Goal: Information Seeking & Learning: Compare options

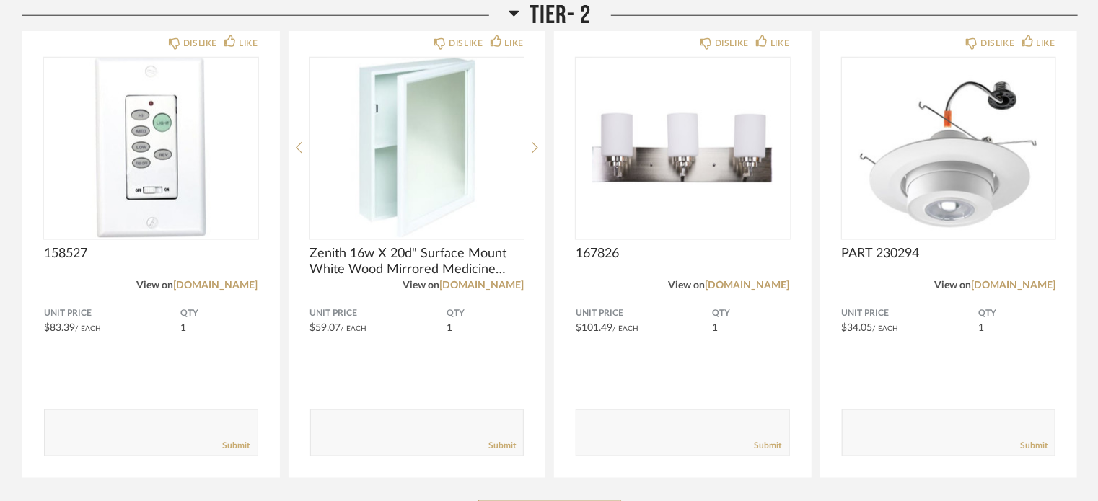
scroll to position [865, 0]
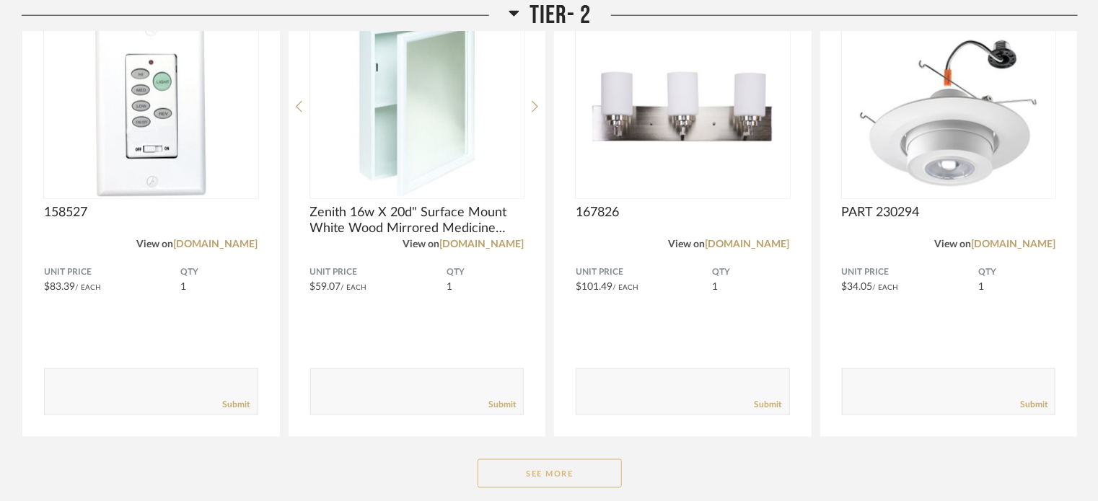
click at [557, 485] on button "See More" at bounding box center [549, 473] width 144 height 29
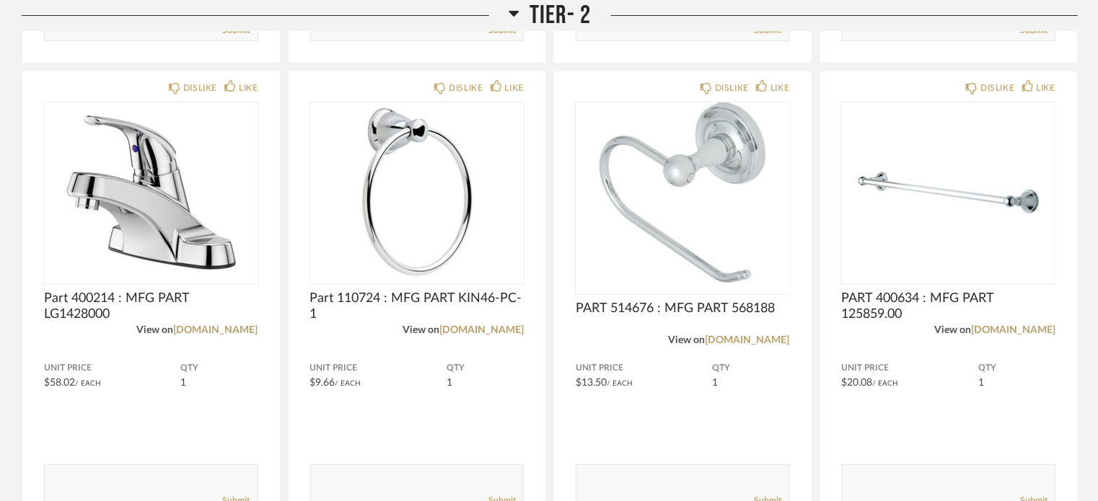
scroll to position [2740, 0]
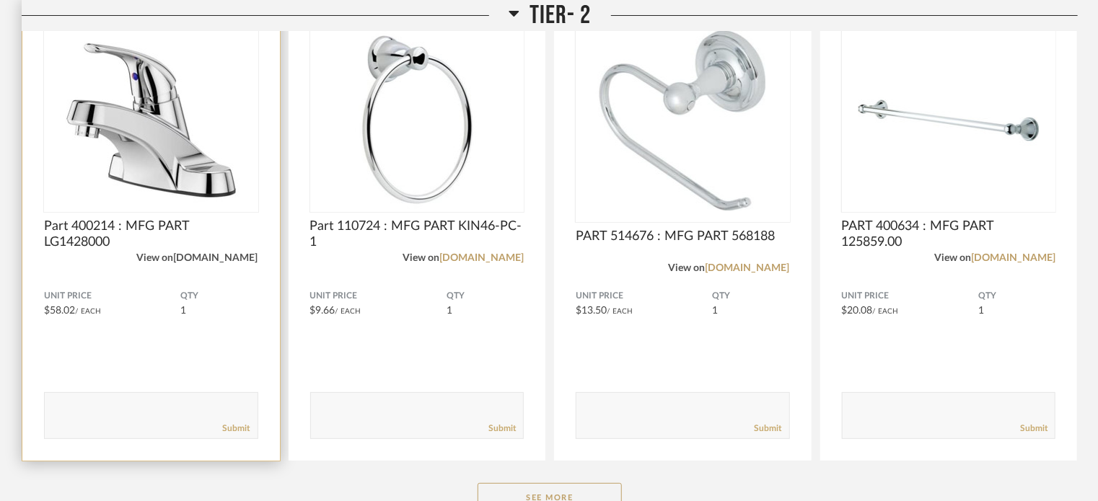
click at [198, 257] on link "[DOMAIN_NAME]" at bounding box center [216, 258] width 84 height 10
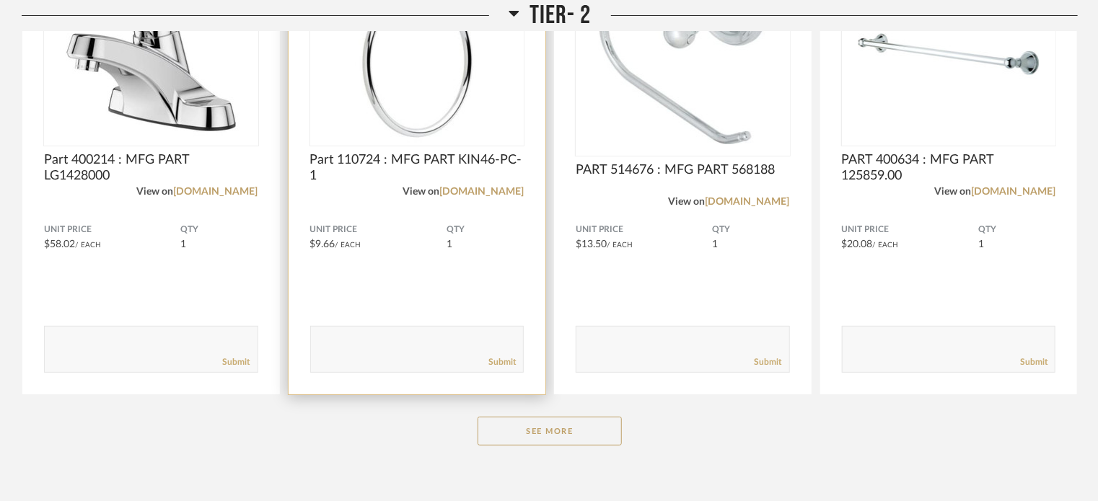
scroll to position [2872, 0]
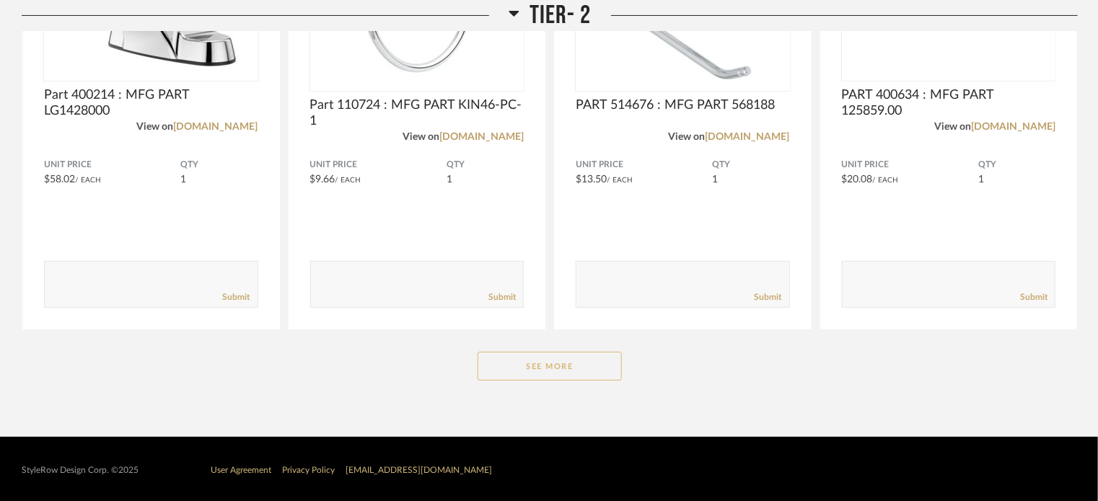
click at [555, 375] on button "See More" at bounding box center [549, 366] width 144 height 29
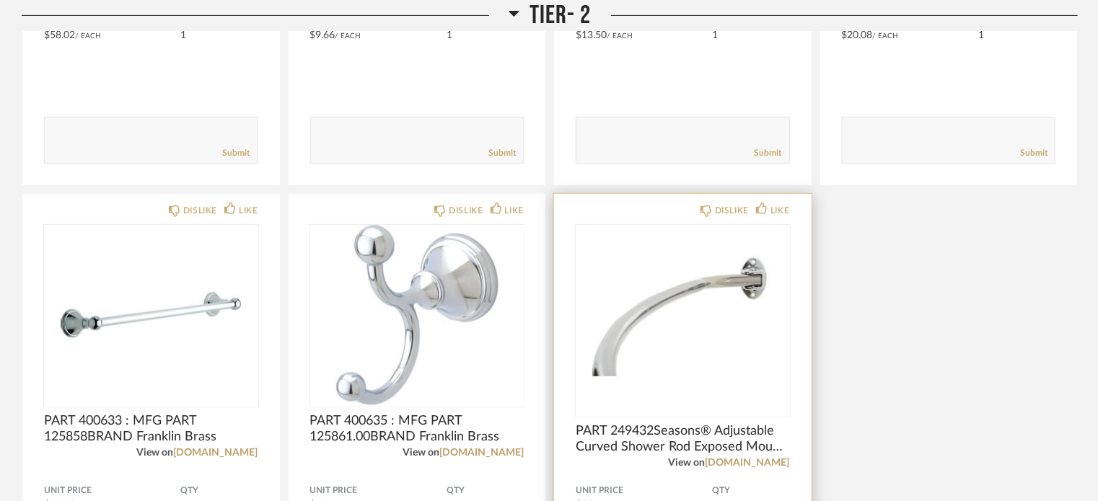
scroll to position [3088, 0]
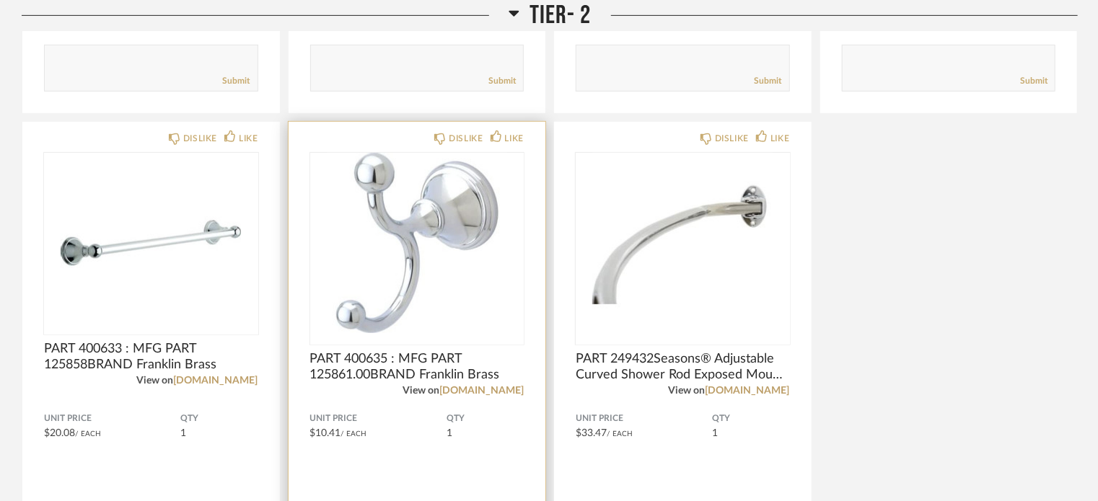
click at [414, 284] on img "0" at bounding box center [417, 243] width 214 height 180
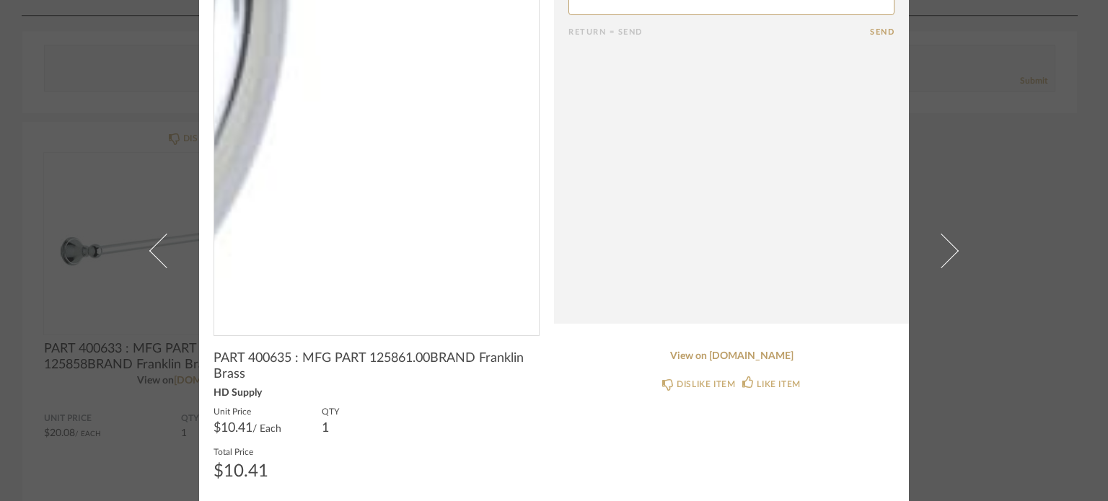
scroll to position [105, 0]
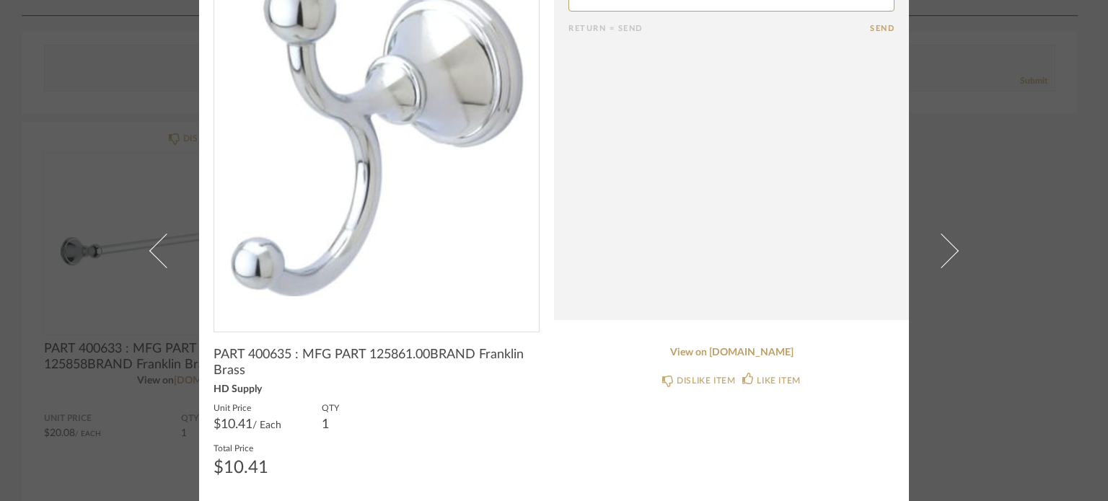
click at [245, 350] on span "PART 400635 : MFG PART 125861.00BRAND Franklin Brass" at bounding box center [376, 363] width 326 height 32
drag, startPoint x: 259, startPoint y: 352, endPoint x: 287, endPoint y: 360, distance: 29.2
click at [287, 360] on span "PART 400635 : MFG PART 125861.00BRAND Franklin Brass" at bounding box center [376, 363] width 326 height 32
copy span "400635"
drag, startPoint x: 369, startPoint y: 353, endPoint x: 427, endPoint y: 360, distance: 58.1
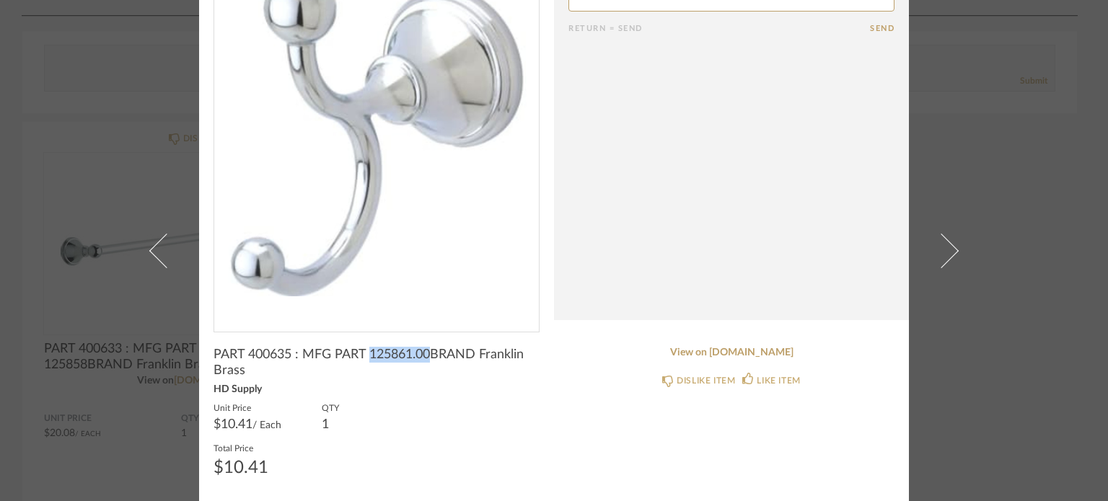
click at [427, 360] on span "PART 400635 : MFG PART 125861.00BRAND Franklin Brass" at bounding box center [376, 363] width 326 height 32
copy span "125861.00"
drag, startPoint x: 478, startPoint y: 353, endPoint x: 527, endPoint y: 354, distance: 49.1
click at [527, 354] on span "PART 400635 : MFG PART 125861.00BRAND Franklin Brass" at bounding box center [376, 363] width 326 height 32
click at [504, 355] on span "PART 400635 : MFG PART 125861.00BRAND Franklin Brass" at bounding box center [376, 363] width 326 height 32
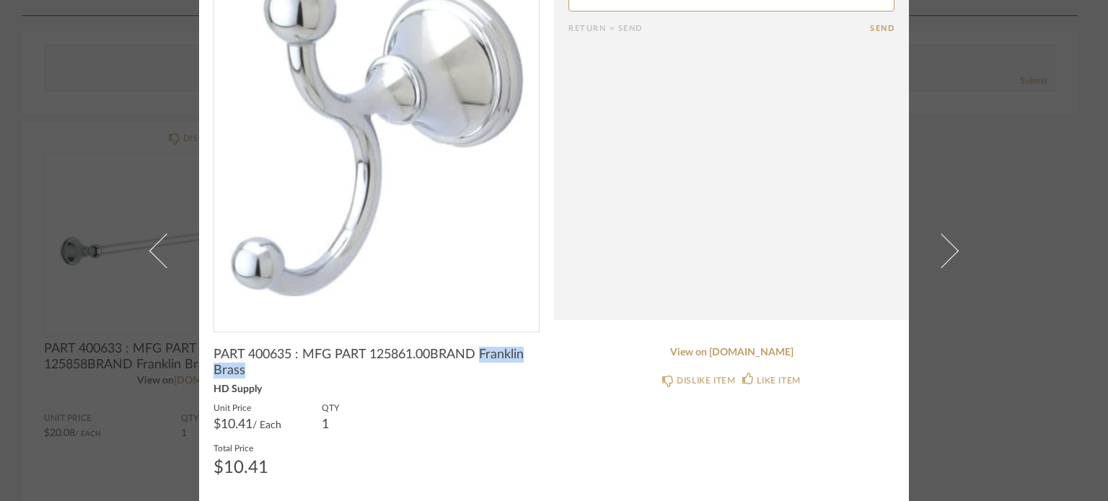
drag, startPoint x: 479, startPoint y: 351, endPoint x: 260, endPoint y: 366, distance: 219.7
click at [260, 366] on span "PART 400635 : MFG PART 125861.00BRAND Franklin Brass" at bounding box center [376, 363] width 326 height 32
copy span "Franklin Brass"
click at [1009, 129] on div "× Return = Send Send PART 400635 : MFG PART 125861.00BRAND Franklin Brass HD Su…" at bounding box center [554, 250] width 1108 height 501
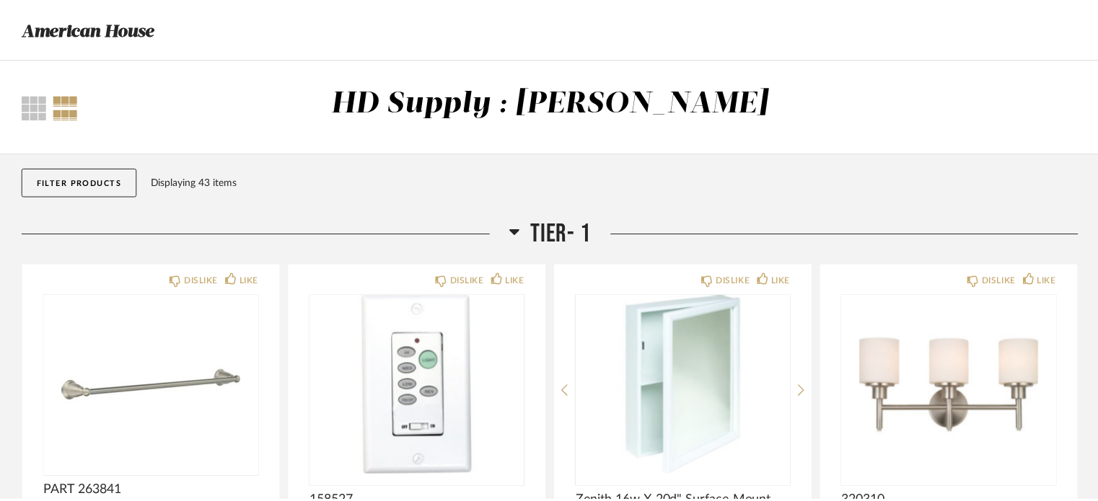
scroll to position [3088, 0]
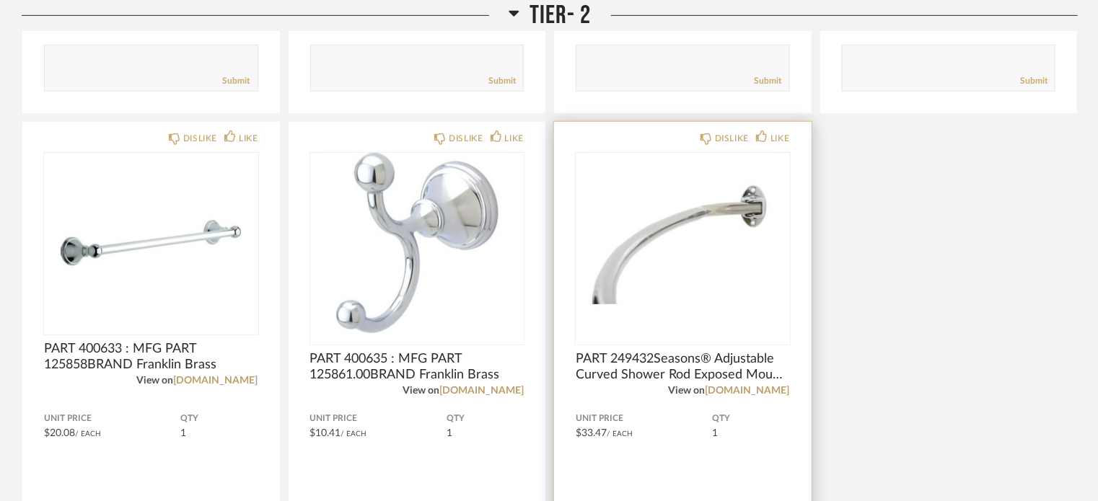
click at [711, 234] on img "0" at bounding box center [682, 243] width 214 height 180
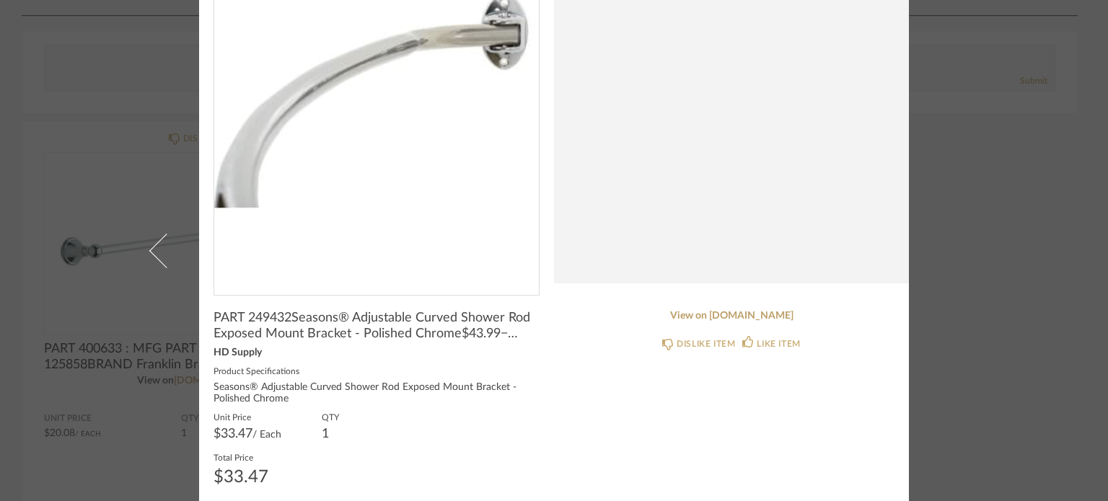
scroll to position [151, 0]
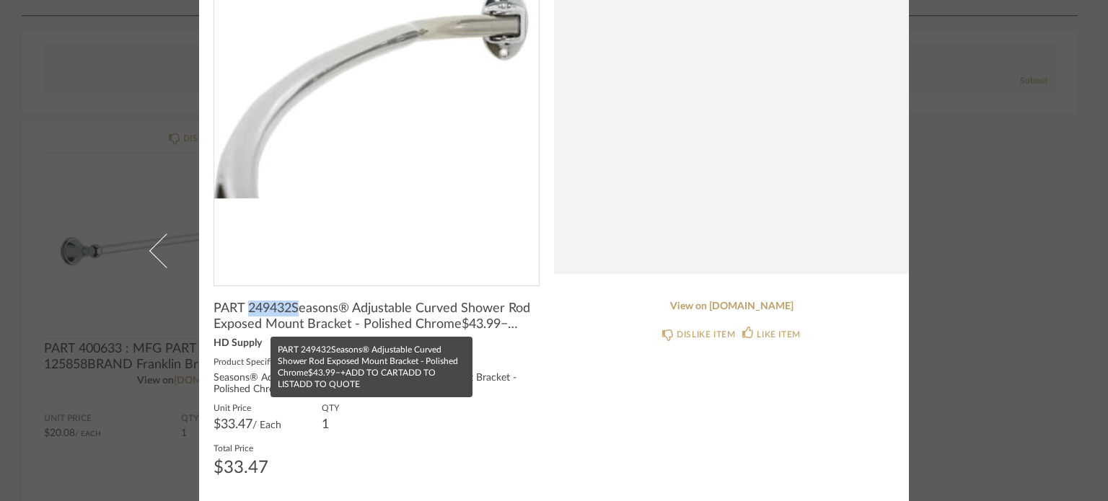
drag, startPoint x: 243, startPoint y: 306, endPoint x: 294, endPoint y: 313, distance: 51.6
click at [294, 313] on span "PART 249432Seasons® Adjustable Curved Shower Rod Exposed Mount Bracket - Polish…" at bounding box center [376, 317] width 326 height 32
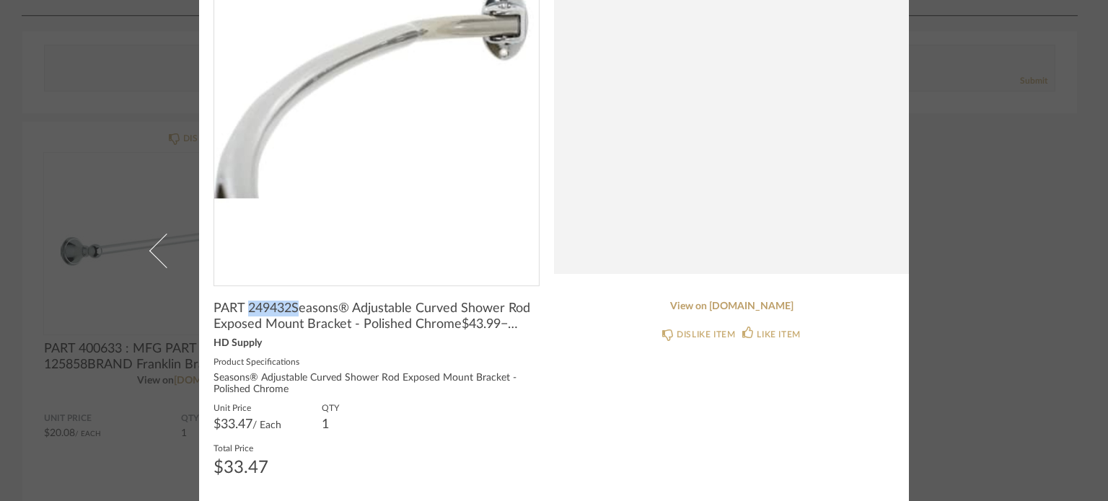
copy span "249432S"
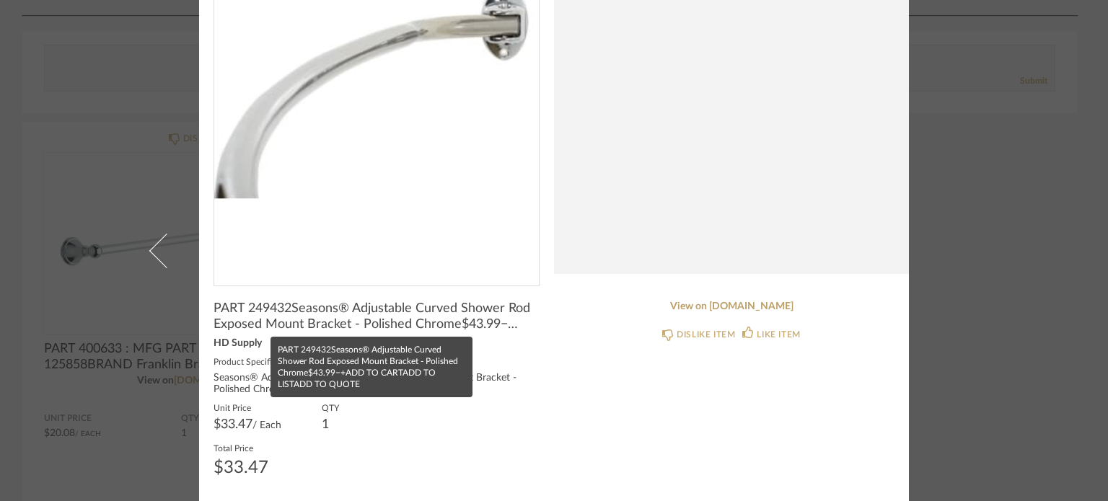
click at [320, 306] on span "PART 249432Seasons® Adjustable Curved Shower Rod Exposed Mount Bracket - Polish…" at bounding box center [376, 317] width 326 height 32
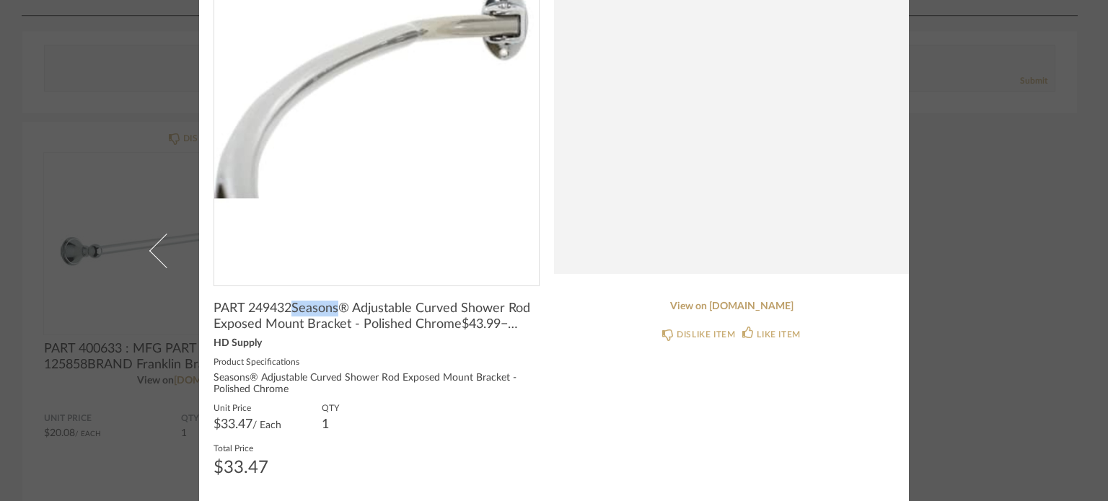
drag, startPoint x: 288, startPoint y: 307, endPoint x: 337, endPoint y: 311, distance: 49.2
click at [337, 311] on span "PART 249432Seasons® Adjustable Curved Shower Rod Exposed Mount Bracket - Polish…" at bounding box center [376, 317] width 326 height 32
copy span "Seasons"
click at [1008, 237] on div "× Return = Send Send PART 249432Seasons® Adjustable Curved Shower Rod Exposed M…" at bounding box center [554, 250] width 1108 height 501
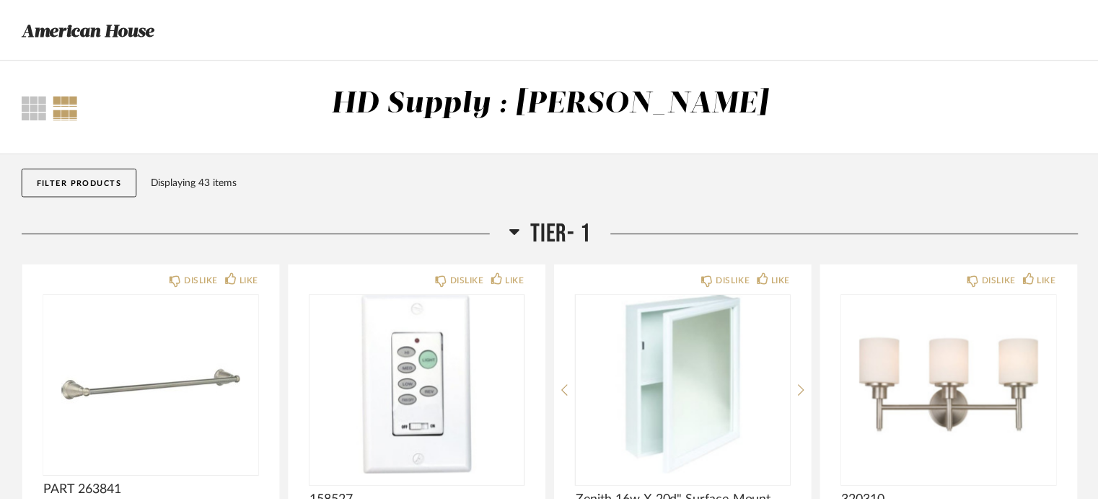
scroll to position [3088, 0]
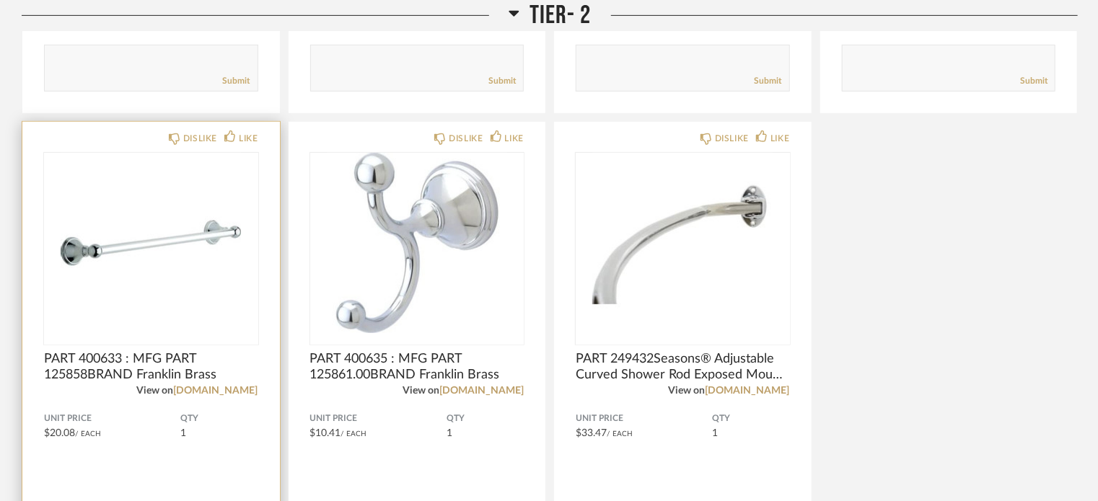
click at [168, 242] on img "0" at bounding box center [151, 243] width 214 height 180
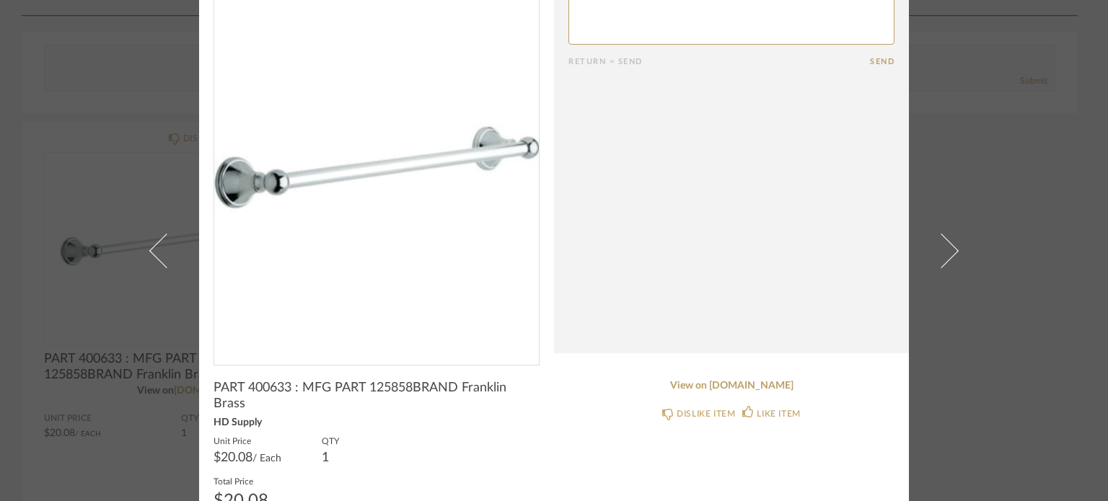
scroll to position [105, 0]
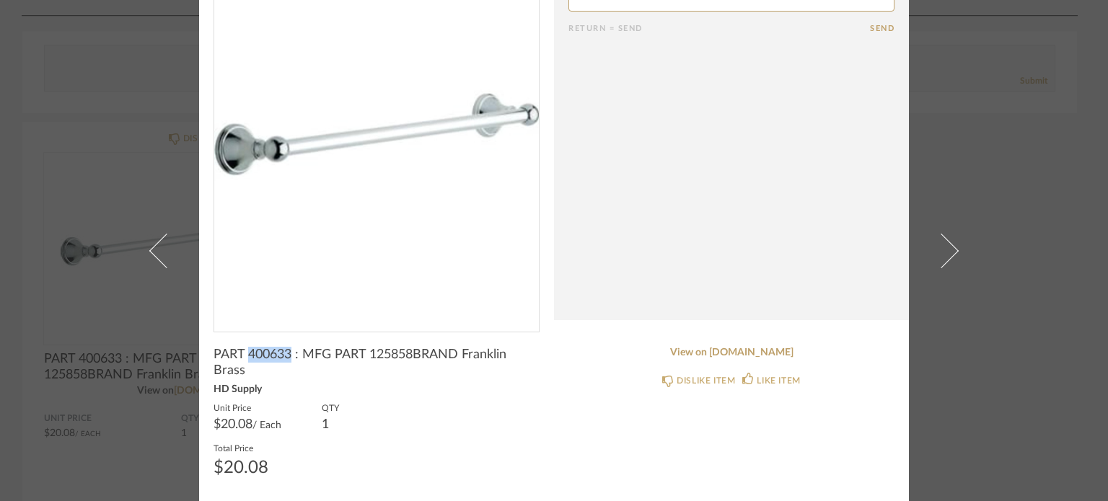
drag, startPoint x: 246, startPoint y: 353, endPoint x: 286, endPoint y: 357, distance: 40.6
click at [286, 357] on span "PART 400633 : MFG PART 125858BRAND Franklin Brass" at bounding box center [376, 363] width 326 height 32
copy span "400633"
drag, startPoint x: 366, startPoint y: 355, endPoint x: 409, endPoint y: 362, distance: 43.2
click at [409, 362] on span "PART 400633 : MFG PART 125858BRAND Franklin Brass" at bounding box center [376, 363] width 326 height 32
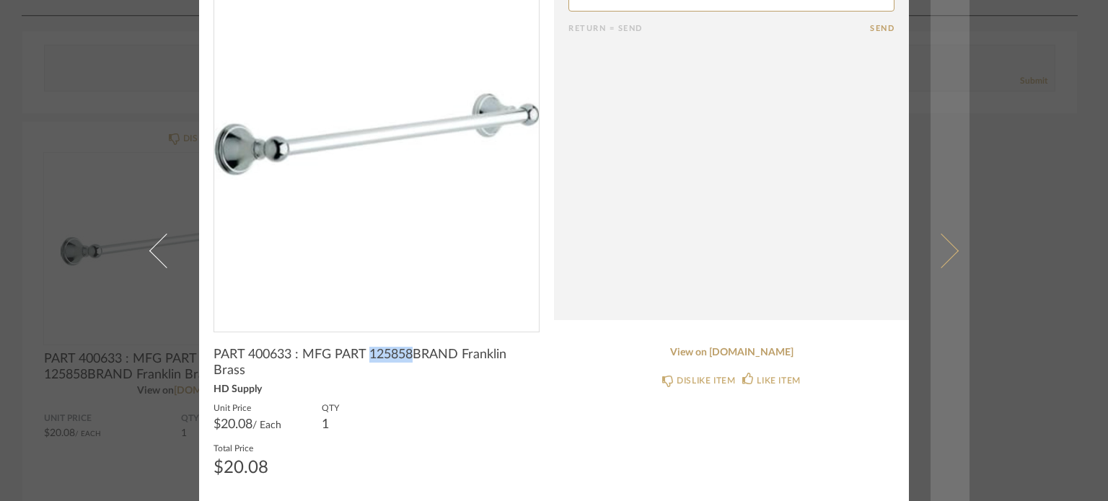
copy span "125858"
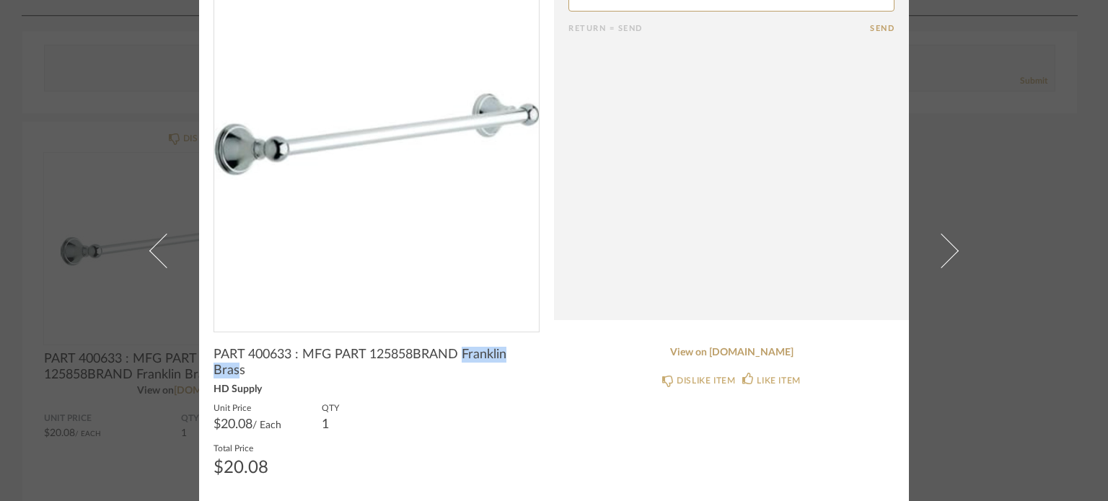
drag, startPoint x: 460, startPoint y: 354, endPoint x: 234, endPoint y: 375, distance: 227.4
click at [234, 375] on span "PART 400633 : MFG PART 125858BRAND Franklin Brass" at bounding box center [376, 363] width 326 height 32
click at [429, 349] on span "PART 400633 : MFG PART 125858BRAND Franklin Brass" at bounding box center [376, 363] width 326 height 32
drag, startPoint x: 459, startPoint y: 356, endPoint x: 404, endPoint y: 376, distance: 58.4
click at [404, 376] on span "PART 400633 : MFG PART 125858BRAND Franklin Brass" at bounding box center [376, 363] width 326 height 32
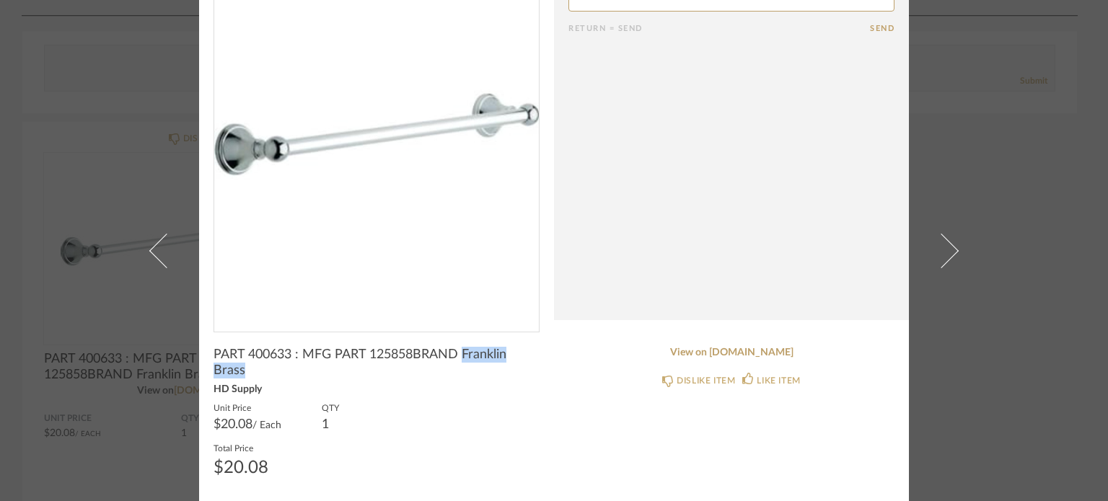
copy span "Franklin Brass"
click at [447, 384] on div "HD Supply" at bounding box center [376, 390] width 326 height 12
click at [732, 351] on link "View on [DOMAIN_NAME]" at bounding box center [731, 353] width 326 height 12
click at [1011, 261] on div "× Return = Send Send PART 400633 : MFG PART 125858BRAND Franklin Brass HD Suppl…" at bounding box center [554, 250] width 1108 height 501
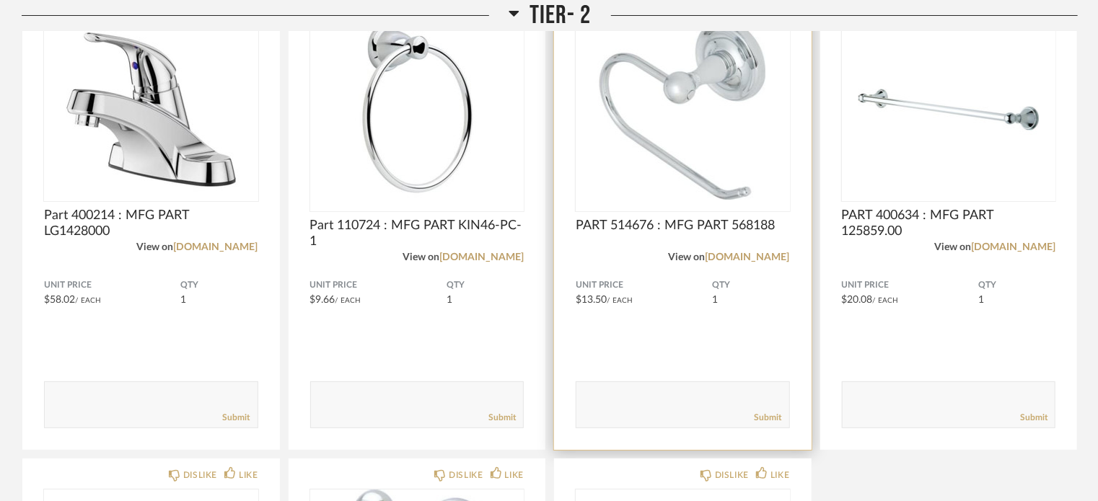
scroll to position [2727, 0]
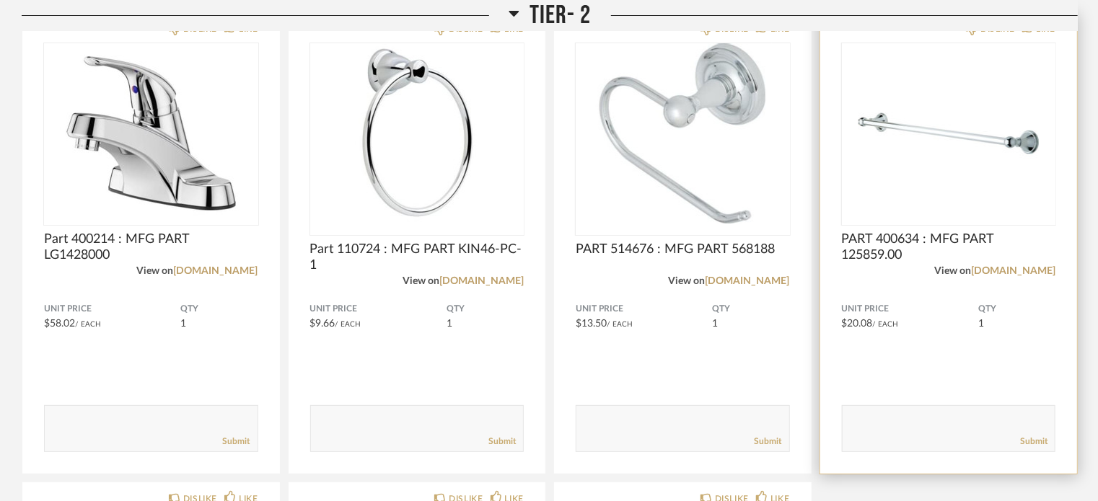
click at [880, 242] on span "PART 400634 : MFG PART 125859.00" at bounding box center [949, 247] width 214 height 32
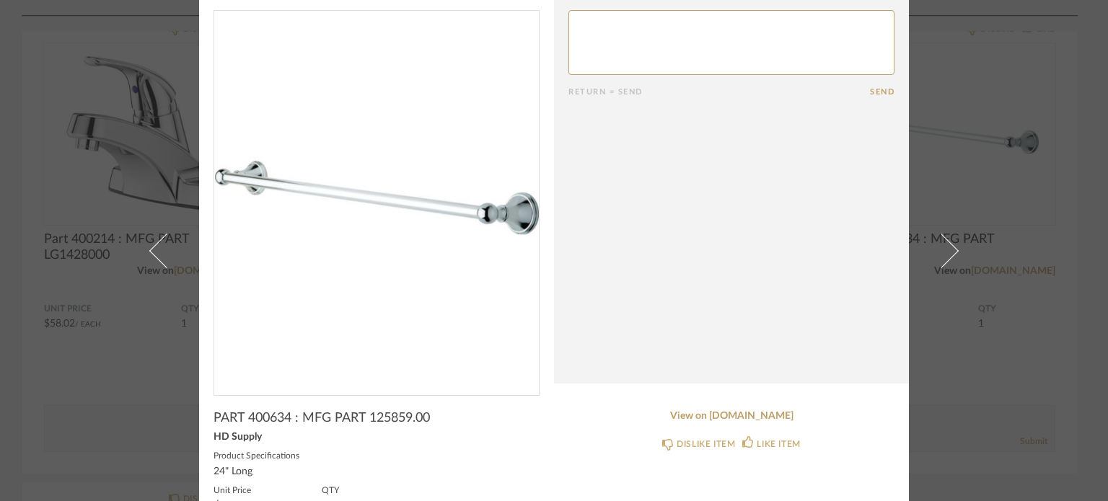
scroll to position [124, 0]
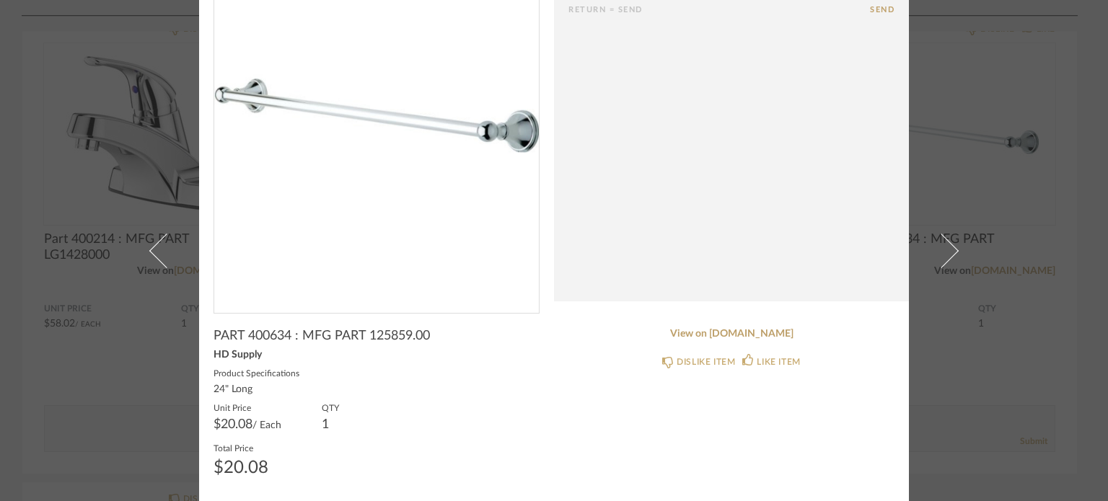
click at [254, 334] on span "PART 400634 : MFG PART 125859.00" at bounding box center [321, 336] width 216 height 16
copy span "400634"
click at [363, 332] on span "PART 400634 : MFG PART 125859.00" at bounding box center [321, 336] width 216 height 16
drag, startPoint x: 368, startPoint y: 333, endPoint x: 425, endPoint y: 340, distance: 58.1
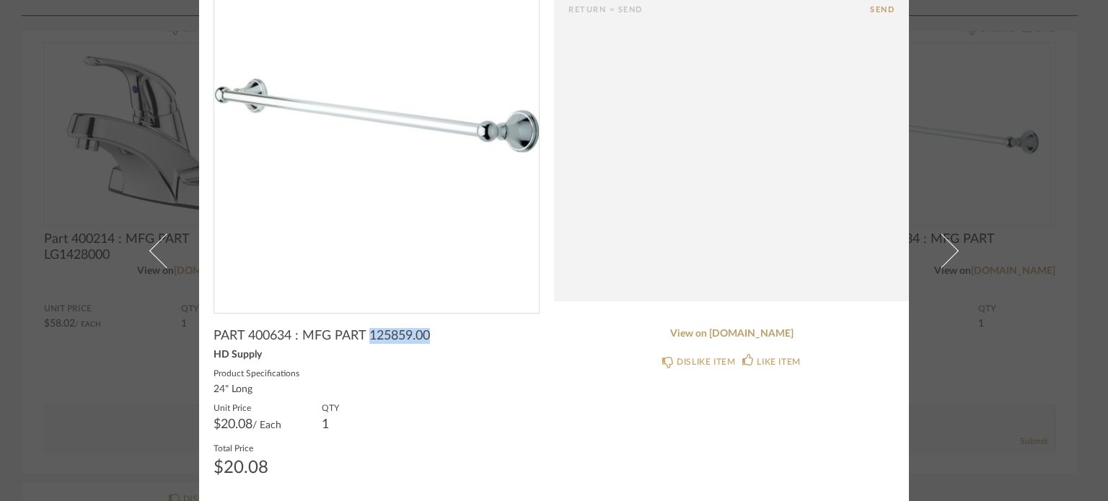
click at [425, 340] on span "PART 400634 : MFG PART 125859.00" at bounding box center [321, 336] width 216 height 16
copy span "125859.00"
click at [746, 333] on link "View on [DOMAIN_NAME]" at bounding box center [731, 334] width 326 height 12
click at [976, 405] on div "× Return = Send Send PART 400634 : MFG PART 125859.00 HD Supply Product Specifi…" at bounding box center [554, 250] width 1108 height 501
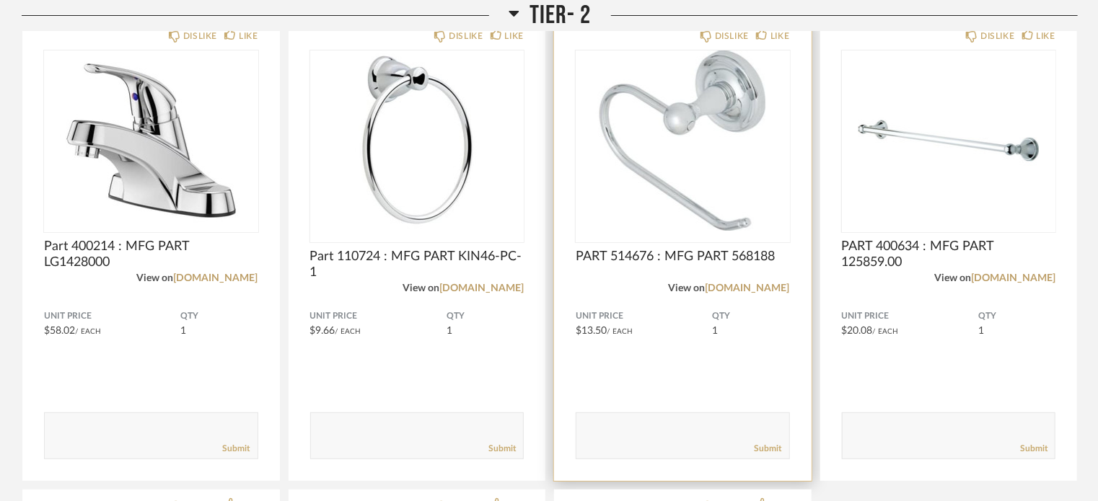
scroll to position [2655, 0]
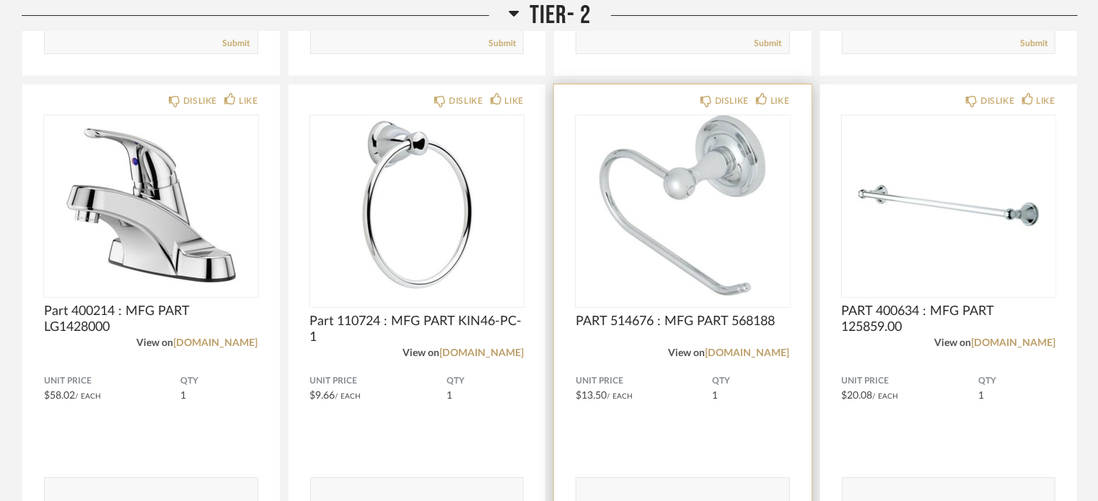
click at [685, 240] on img "0" at bounding box center [682, 205] width 214 height 180
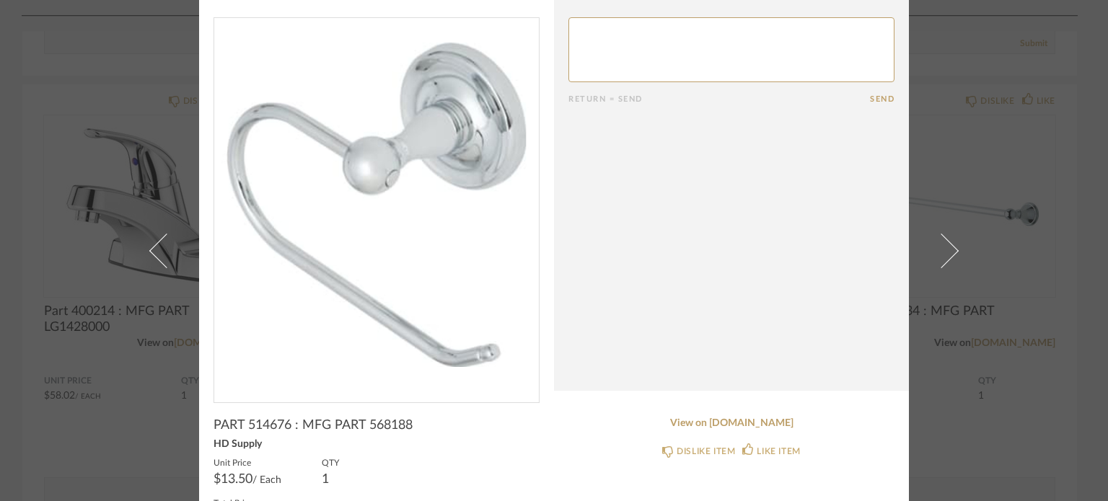
scroll to position [89, 0]
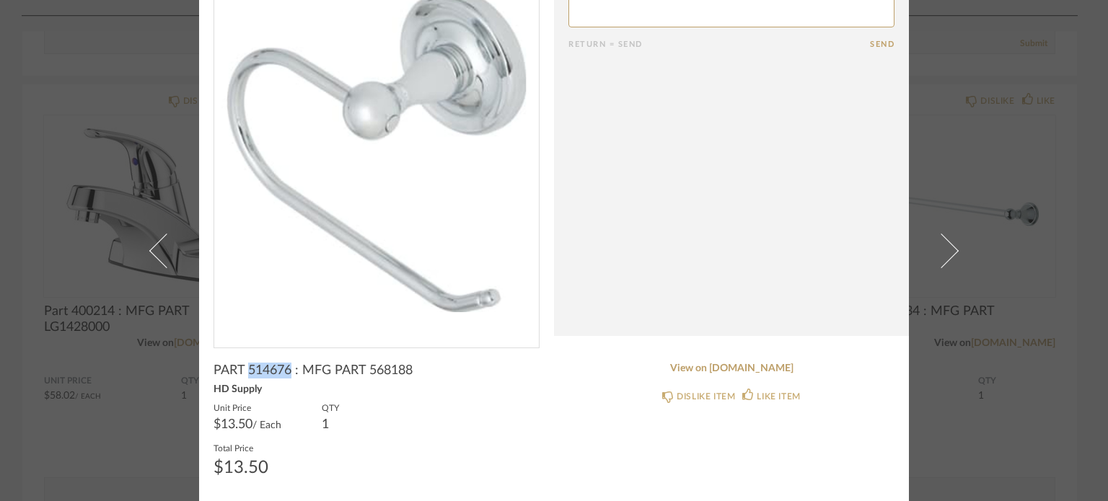
drag, startPoint x: 246, startPoint y: 369, endPoint x: 285, endPoint y: 377, distance: 39.7
click at [285, 377] on span "PART 514676 : MFG PART 568188" at bounding box center [312, 371] width 199 height 16
drag, startPoint x: 366, startPoint y: 370, endPoint x: 407, endPoint y: 374, distance: 40.5
click at [407, 374] on span "PART 514676 : MFG PART 568188" at bounding box center [312, 371] width 199 height 16
click at [707, 369] on link "View on [DOMAIN_NAME]" at bounding box center [731, 369] width 326 height 12
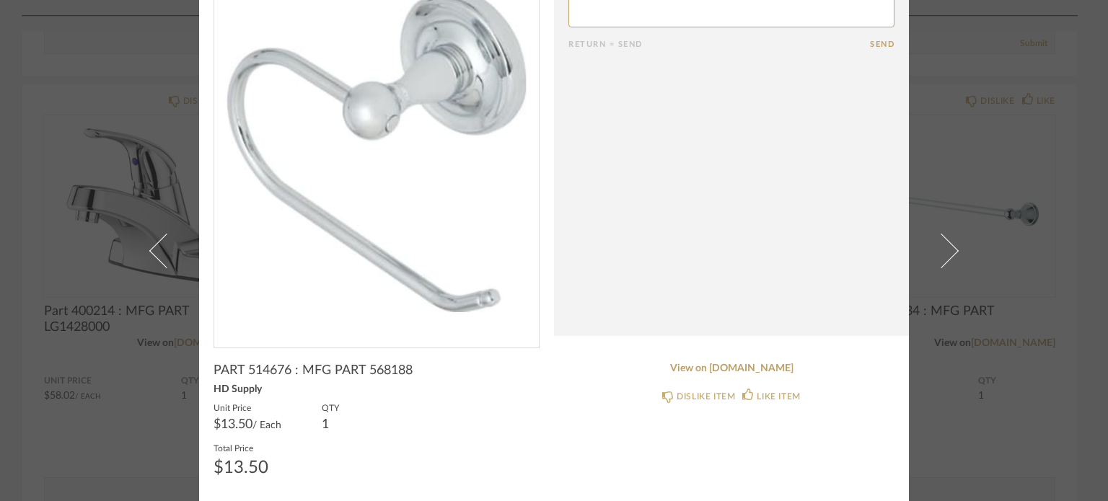
click at [966, 168] on div "× Return = Send Send PART 514676 : MFG PART 568188 HD Supply Unit Price $13.50 …" at bounding box center [554, 250] width 1108 height 501
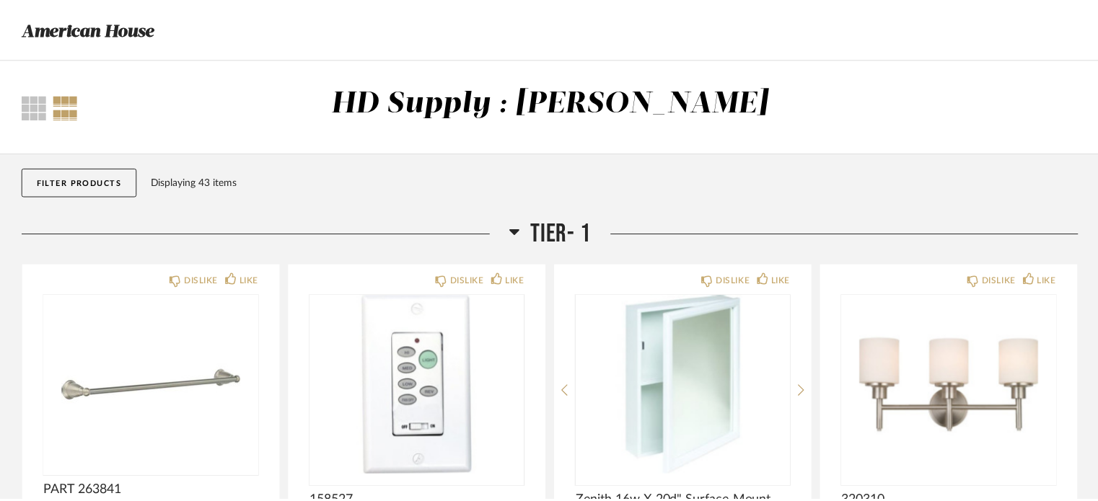
scroll to position [2655, 0]
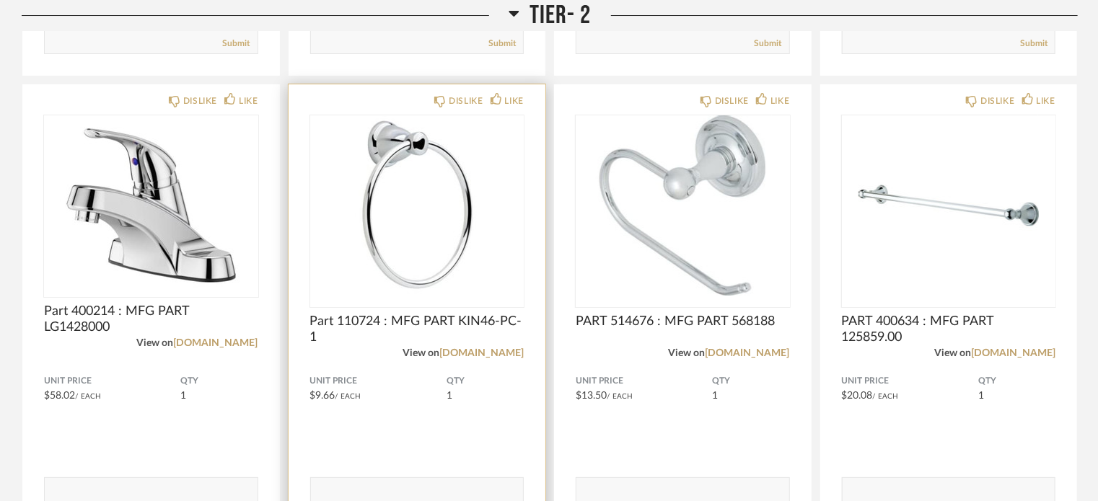
click at [392, 284] on img "0" at bounding box center [417, 205] width 214 height 180
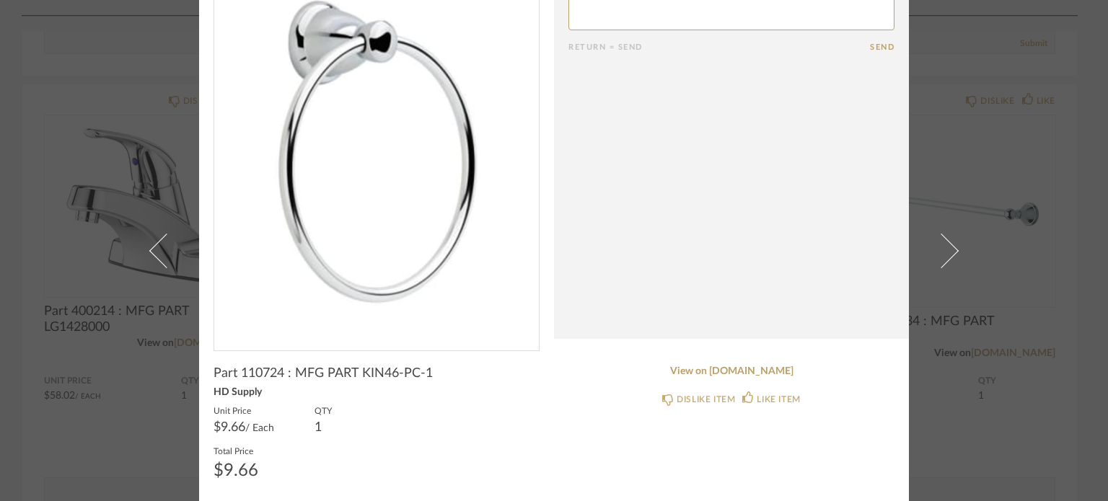
scroll to position [89, 0]
click at [247, 370] on span "Part 110724 : MFG PART KIN46-PC-1" at bounding box center [322, 371] width 219 height 16
drag, startPoint x: 357, startPoint y: 371, endPoint x: 427, endPoint y: 376, distance: 70.1
click at [427, 376] on span "Part 110724 : MFG PART KIN46-PC-1" at bounding box center [322, 371] width 219 height 16
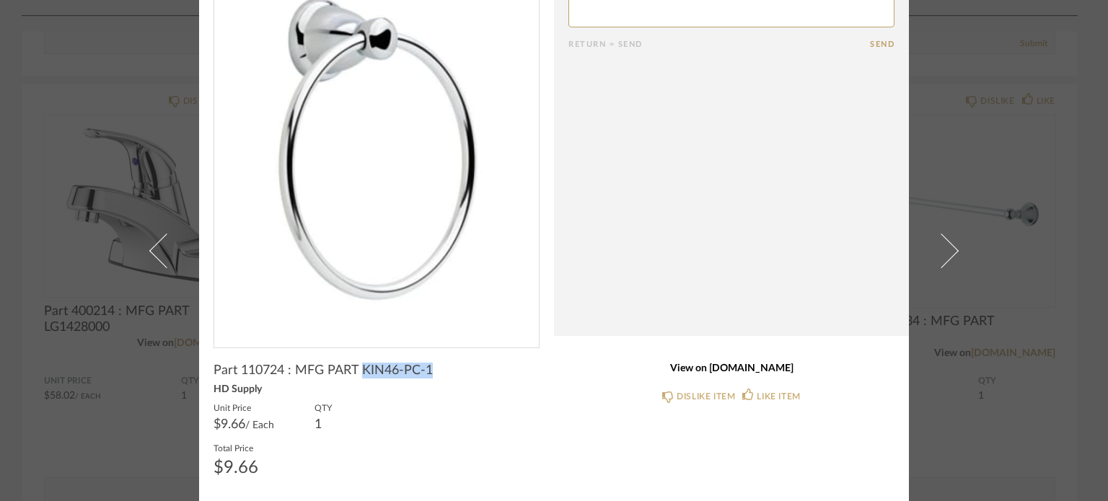
click at [713, 370] on link "View on [DOMAIN_NAME]" at bounding box center [731, 369] width 326 height 12
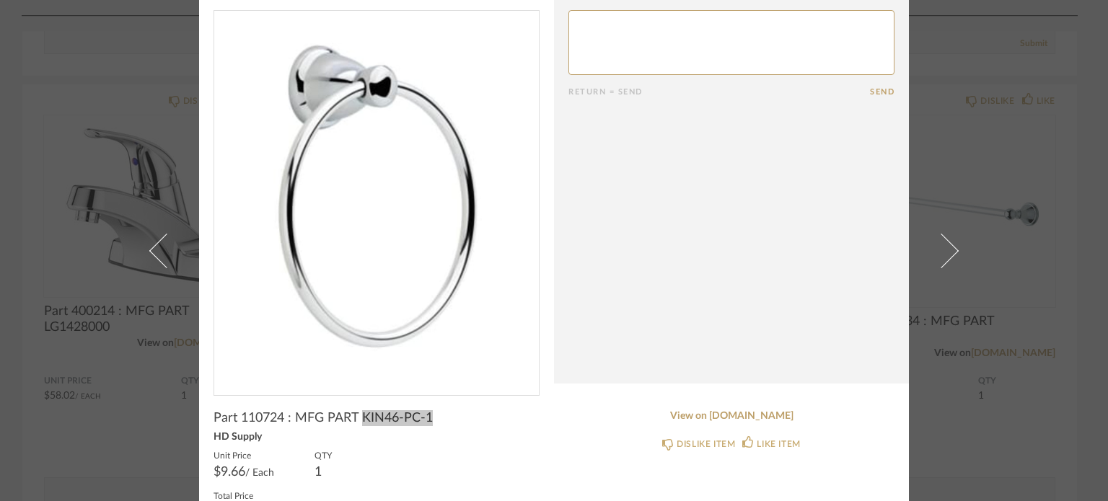
scroll to position [0, 0]
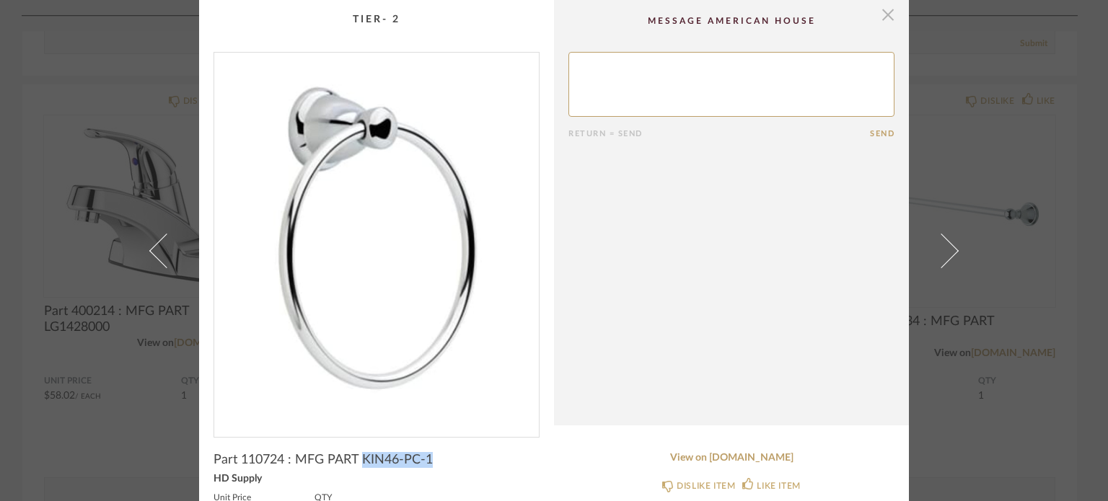
click at [885, 19] on span "button" at bounding box center [887, 14] width 29 height 29
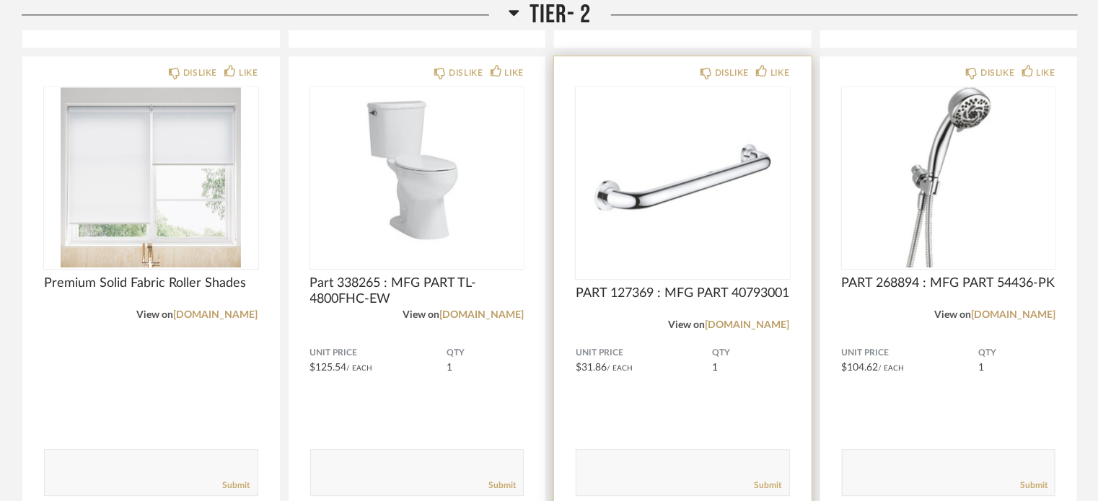
scroll to position [1718, 0]
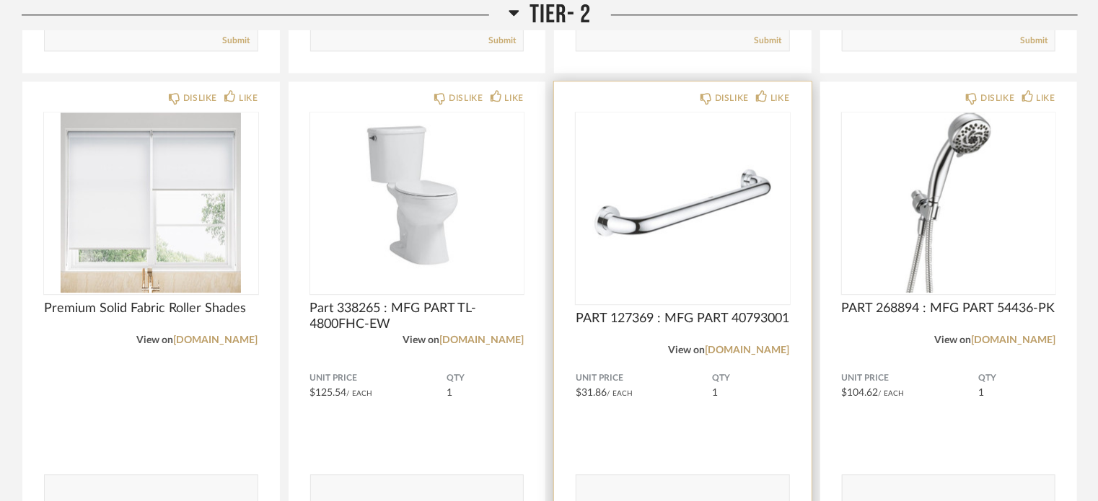
click at [649, 320] on span "PART 127369 : MFG PART 40793001" at bounding box center [682, 319] width 214 height 16
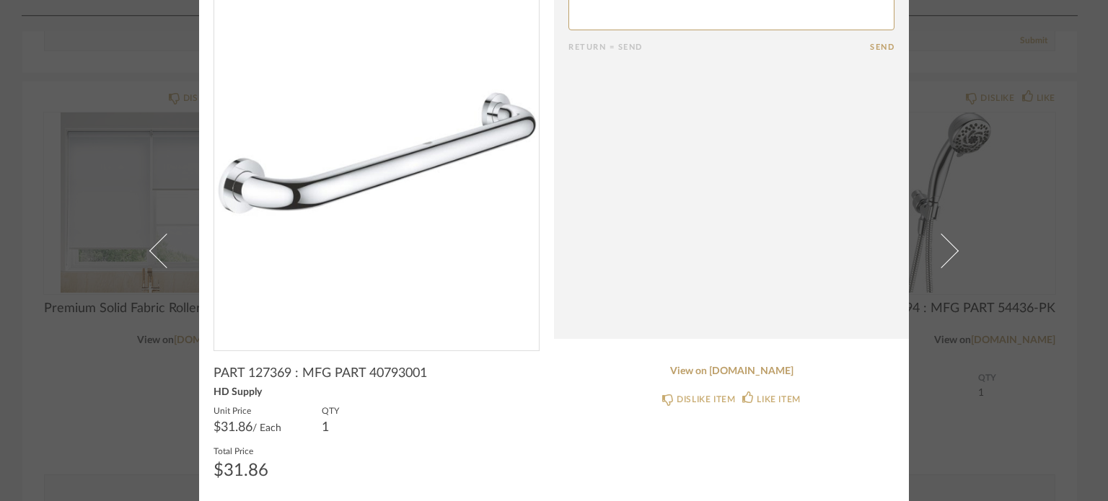
scroll to position [89, 0]
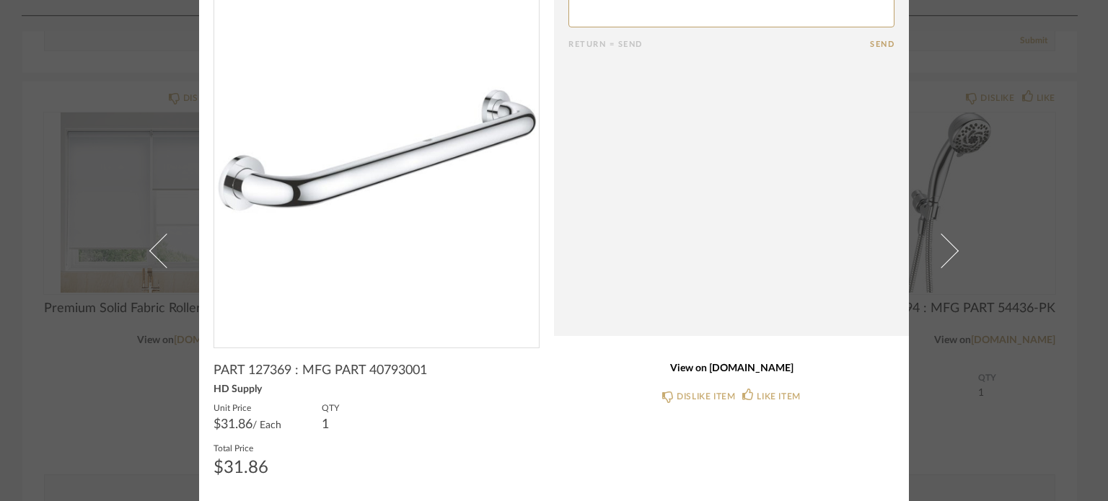
click at [737, 374] on link "View on [DOMAIN_NAME]" at bounding box center [731, 369] width 326 height 12
click at [762, 371] on link "View on [DOMAIN_NAME]" at bounding box center [731, 369] width 326 height 12
click at [985, 158] on div "× Return = Send Send PART 127369 : MFG PART 40793001 HD Supply Unit Price $31.8…" at bounding box center [554, 250] width 1108 height 501
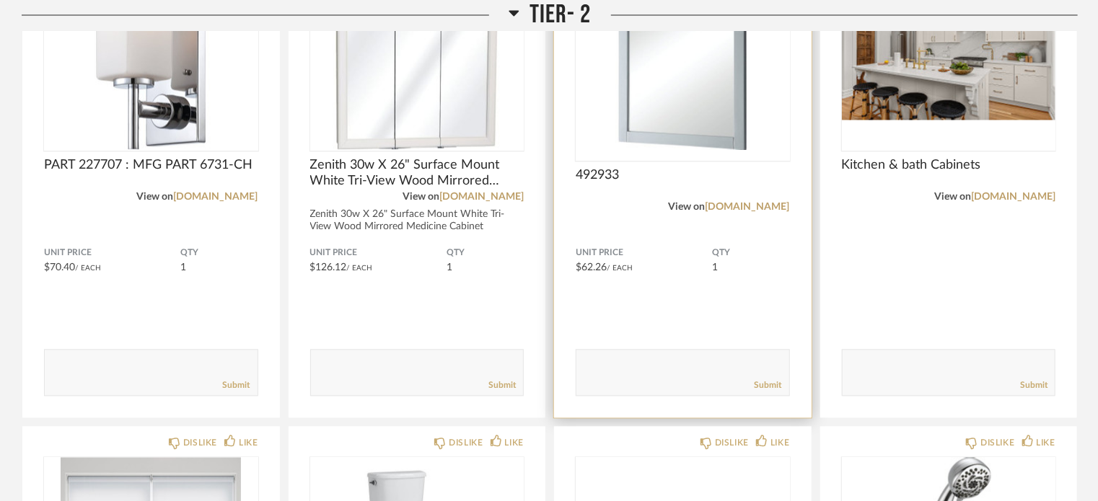
scroll to position [1285, 0]
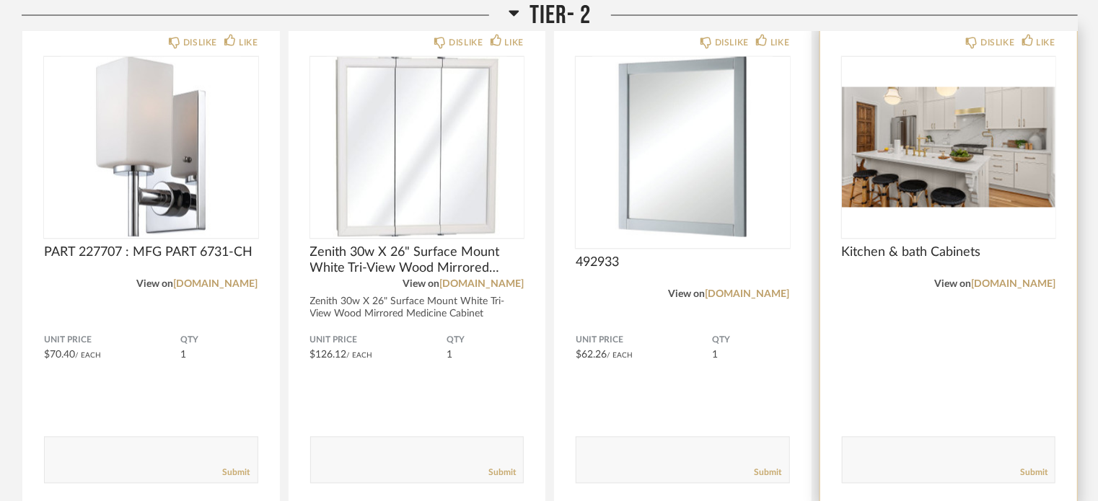
click at [922, 327] on div "DISLIKE LIKE Kitchen & bath Cabinets View on [DOMAIN_NAME] Comments: Submit" at bounding box center [948, 266] width 257 height 480
click at [898, 251] on span "Kitchen & bath Cabinets" at bounding box center [949, 253] width 214 height 16
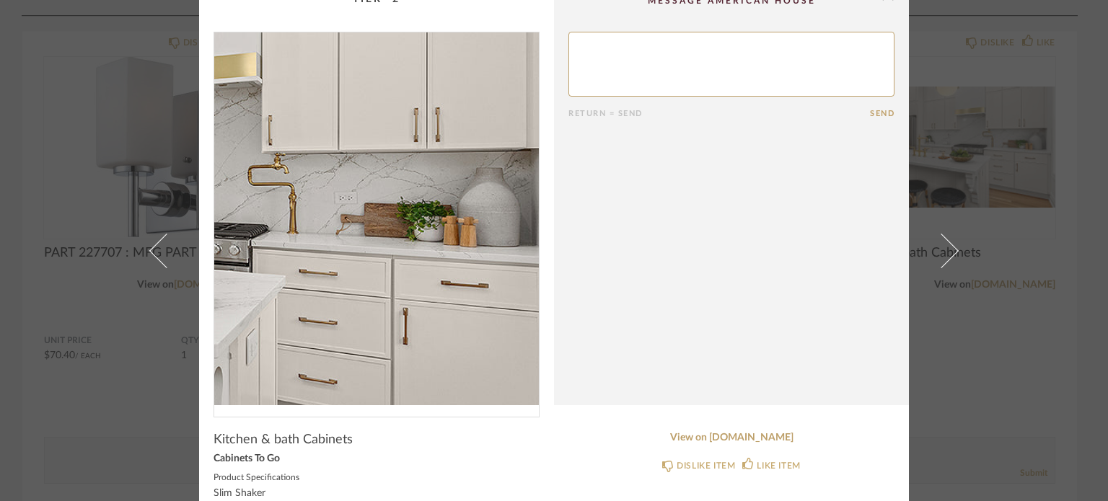
scroll to position [37, 0]
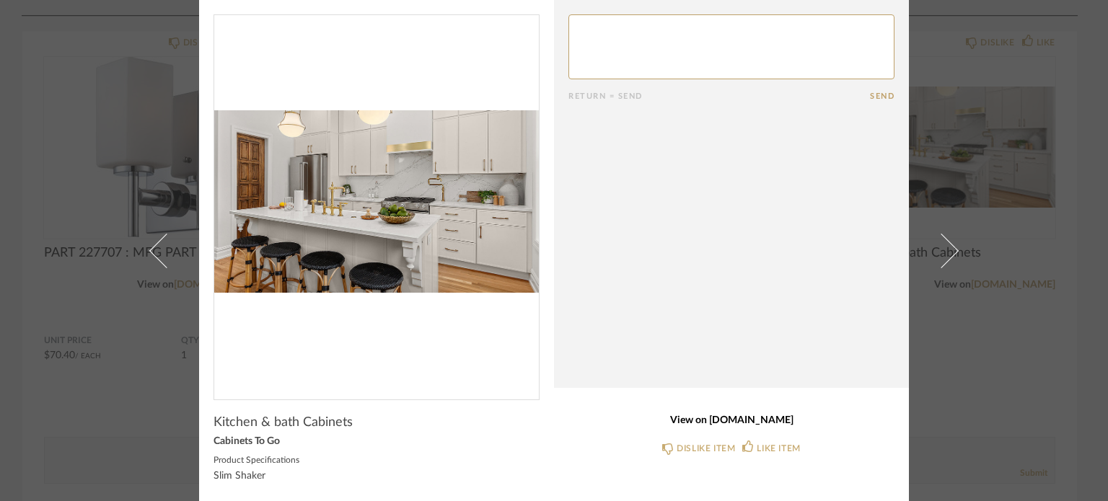
click at [713, 423] on link "View on [DOMAIN_NAME]" at bounding box center [731, 421] width 326 height 12
drag, startPoint x: 209, startPoint y: 420, endPoint x: 346, endPoint y: 427, distance: 137.2
click at [346, 427] on span "Kitchen & bath Cabinets" at bounding box center [282, 423] width 139 height 16
click at [1010, 126] on div "× Return = Send Send Kitchen & bath Cabinets Cabinets To Go Product Specificati…" at bounding box center [554, 250] width 1108 height 501
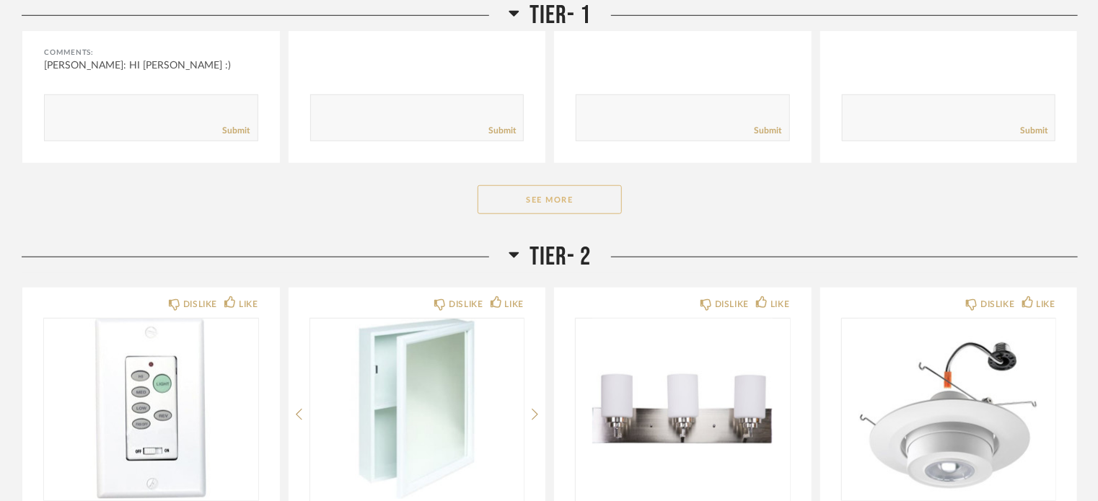
scroll to position [549, 0]
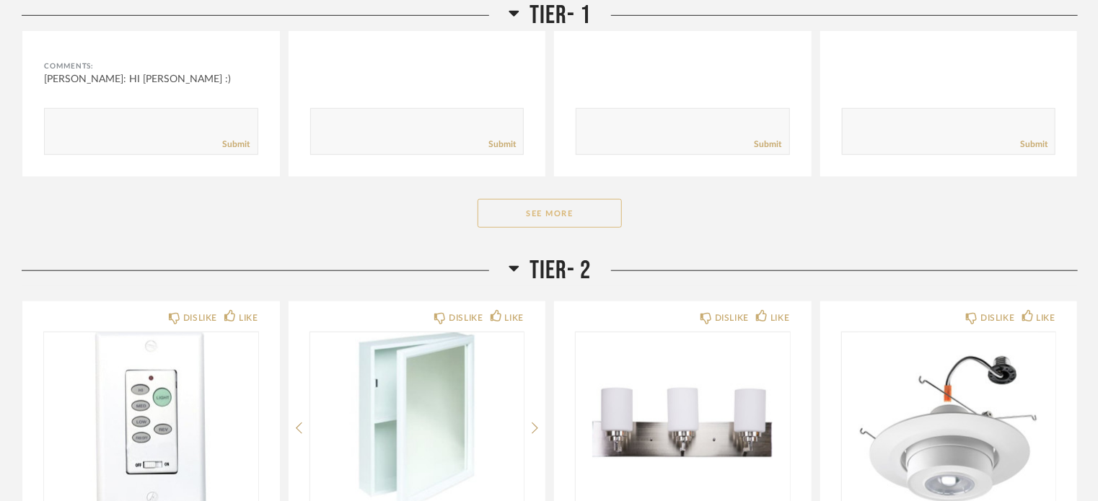
click at [543, 210] on button "See More" at bounding box center [549, 213] width 144 height 29
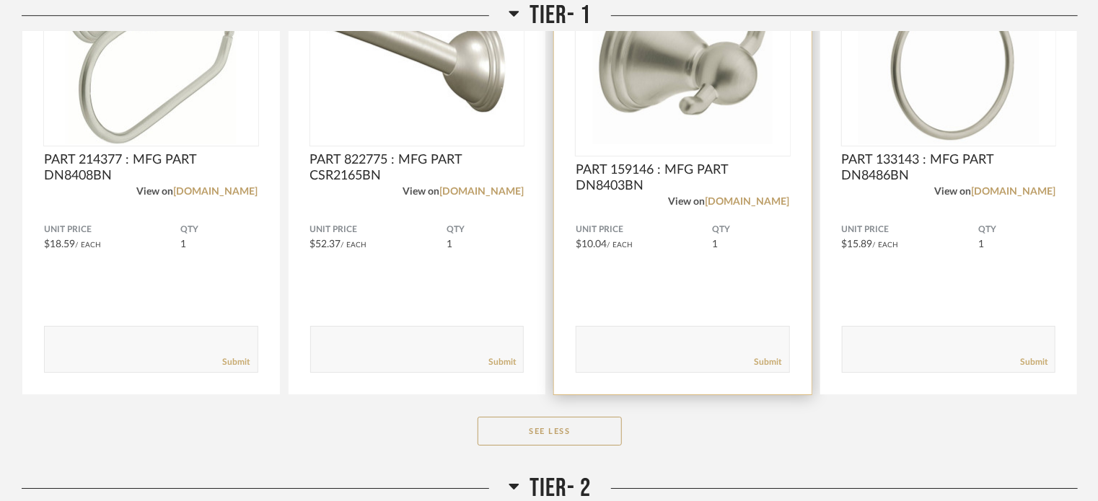
scroll to position [2136, 0]
